Goal: Find specific page/section: Find specific page/section

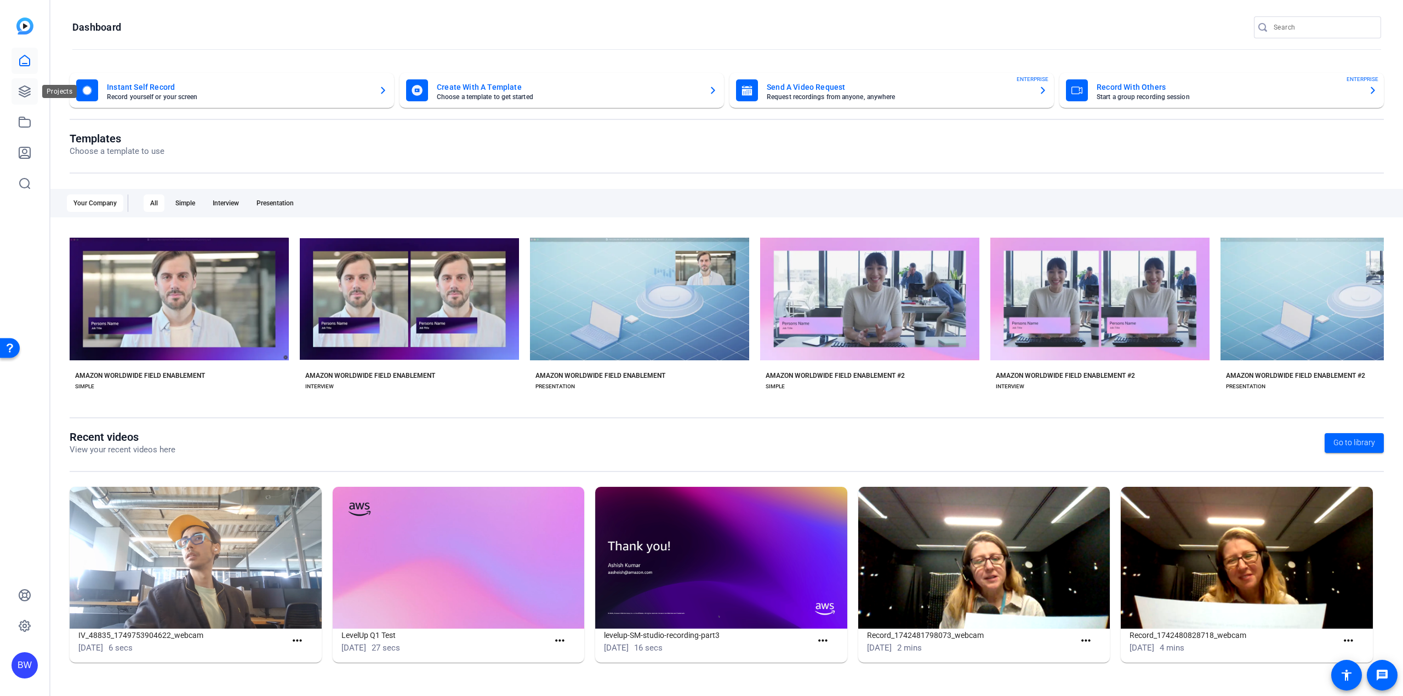
click at [28, 91] on icon at bounding box center [24, 91] width 13 height 13
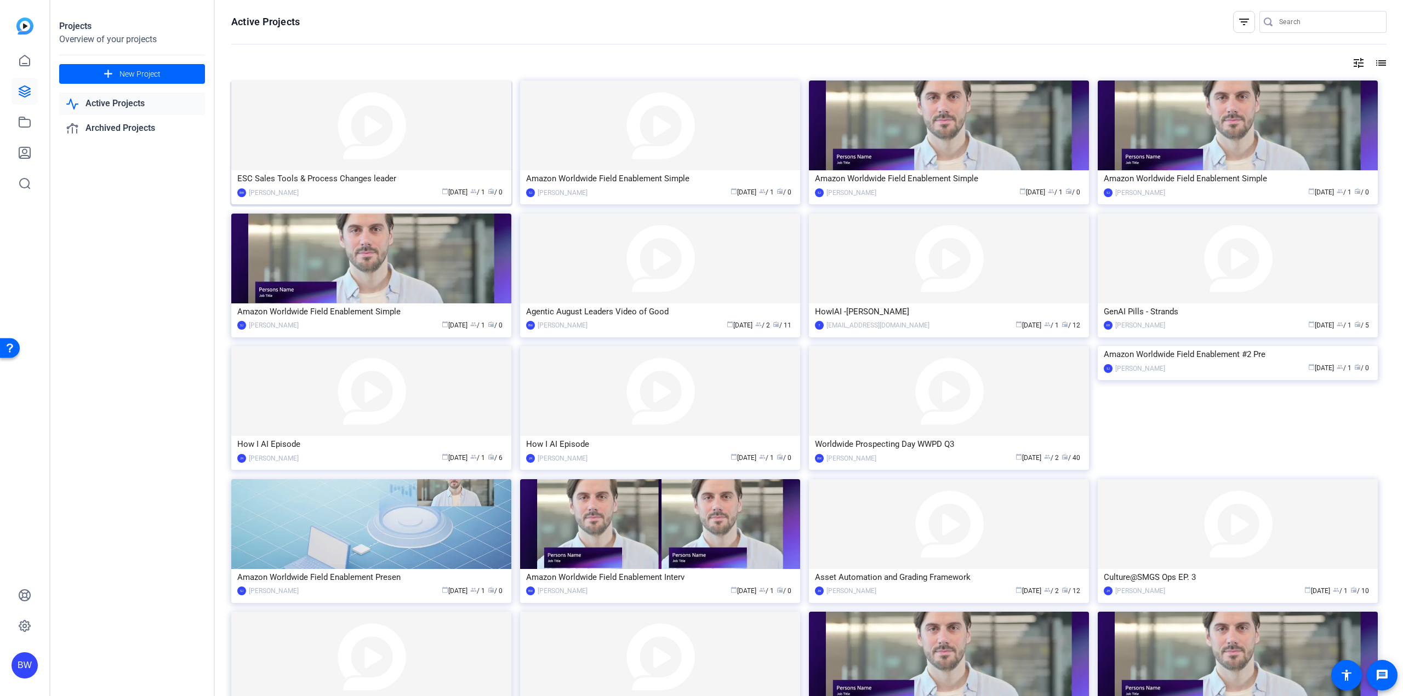
click at [313, 173] on div "ESC Sales Tools & Process Changes leader" at bounding box center [371, 178] width 268 height 16
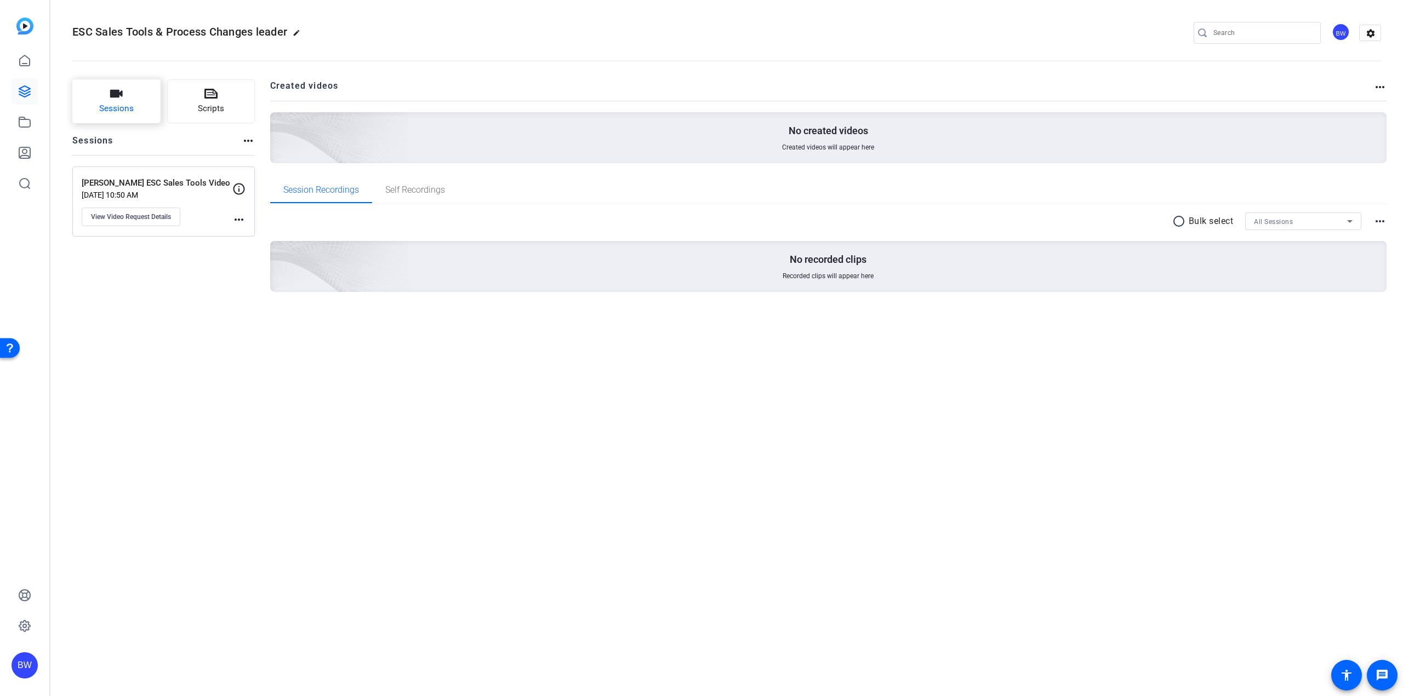
click at [123, 101] on button "Sessions" at bounding box center [116, 101] width 88 height 44
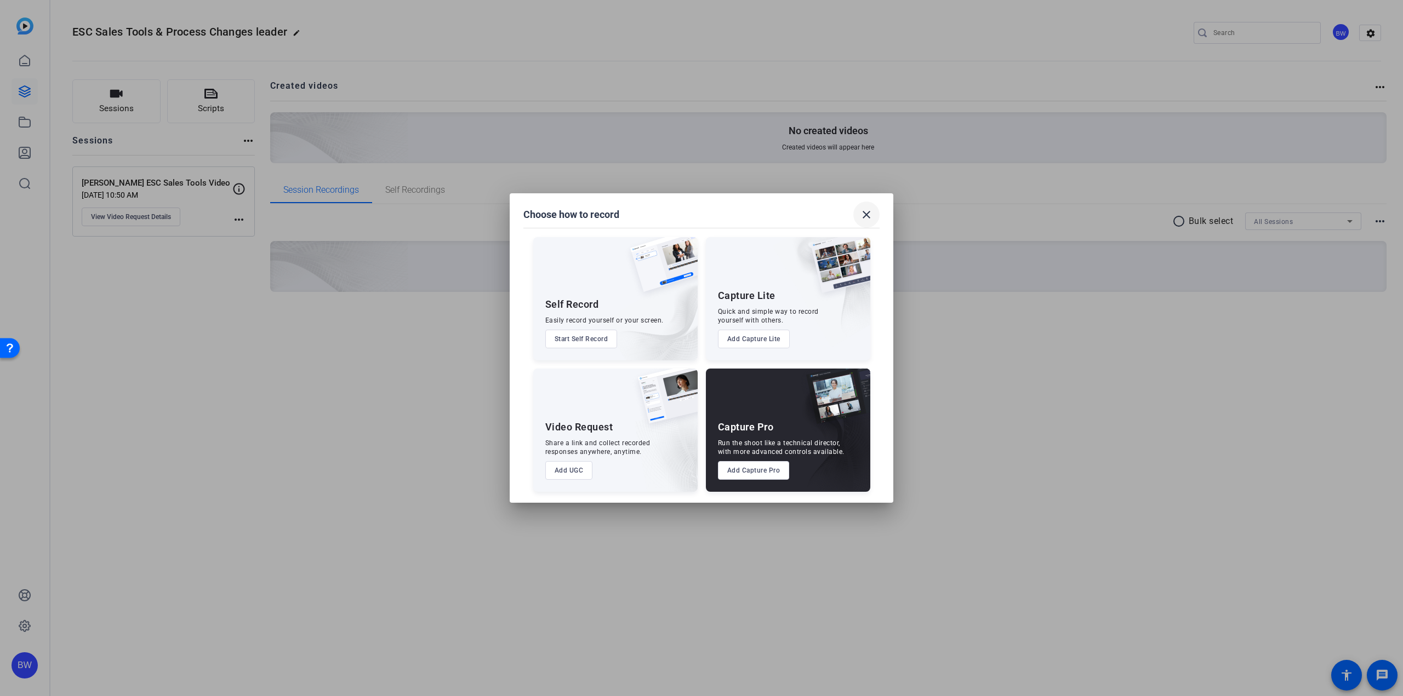
click at [864, 216] on mat-icon "close" at bounding box center [866, 214] width 13 height 13
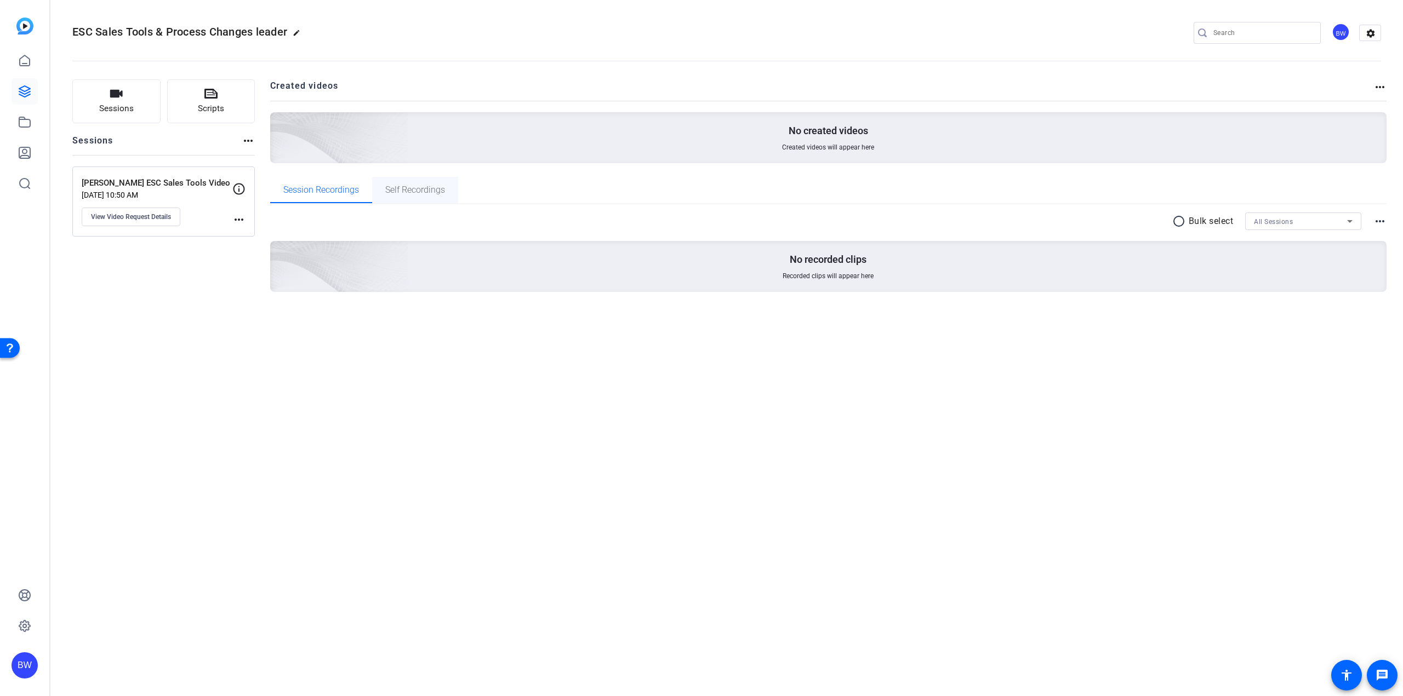
click at [390, 187] on span "Self Recordings" at bounding box center [415, 190] width 60 height 9
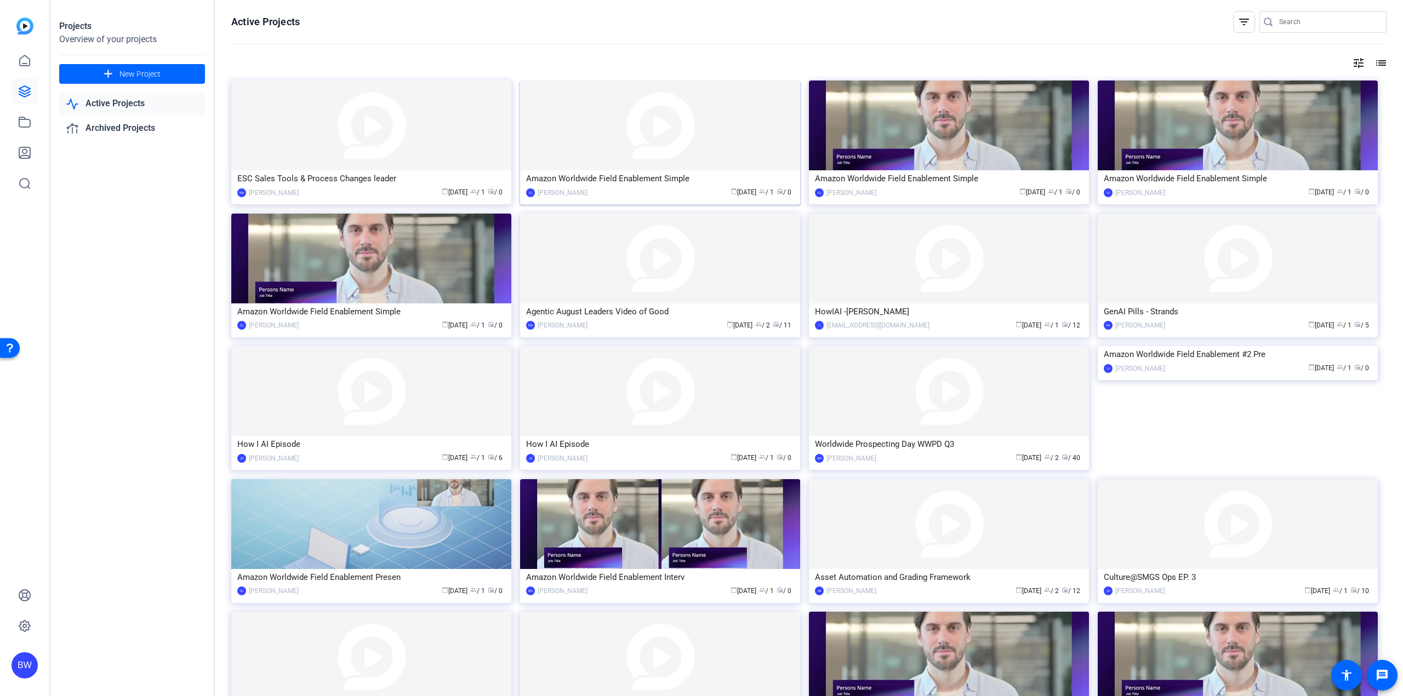
click at [672, 123] on img at bounding box center [660, 126] width 280 height 90
